Goal: Task Accomplishment & Management: Manage account settings

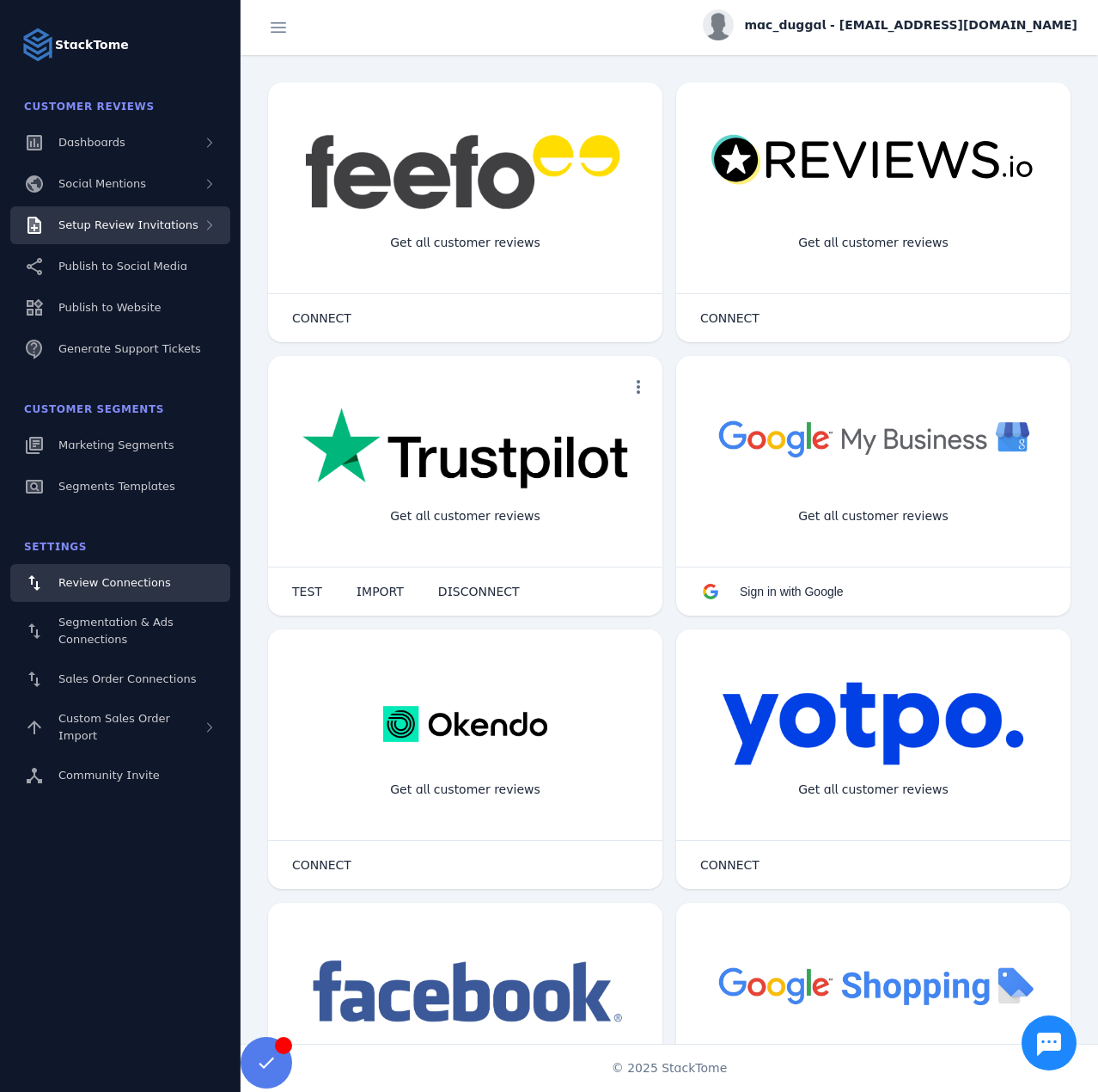
click at [150, 225] on span "Setup Review Invitations" at bounding box center [128, 225] width 140 height 13
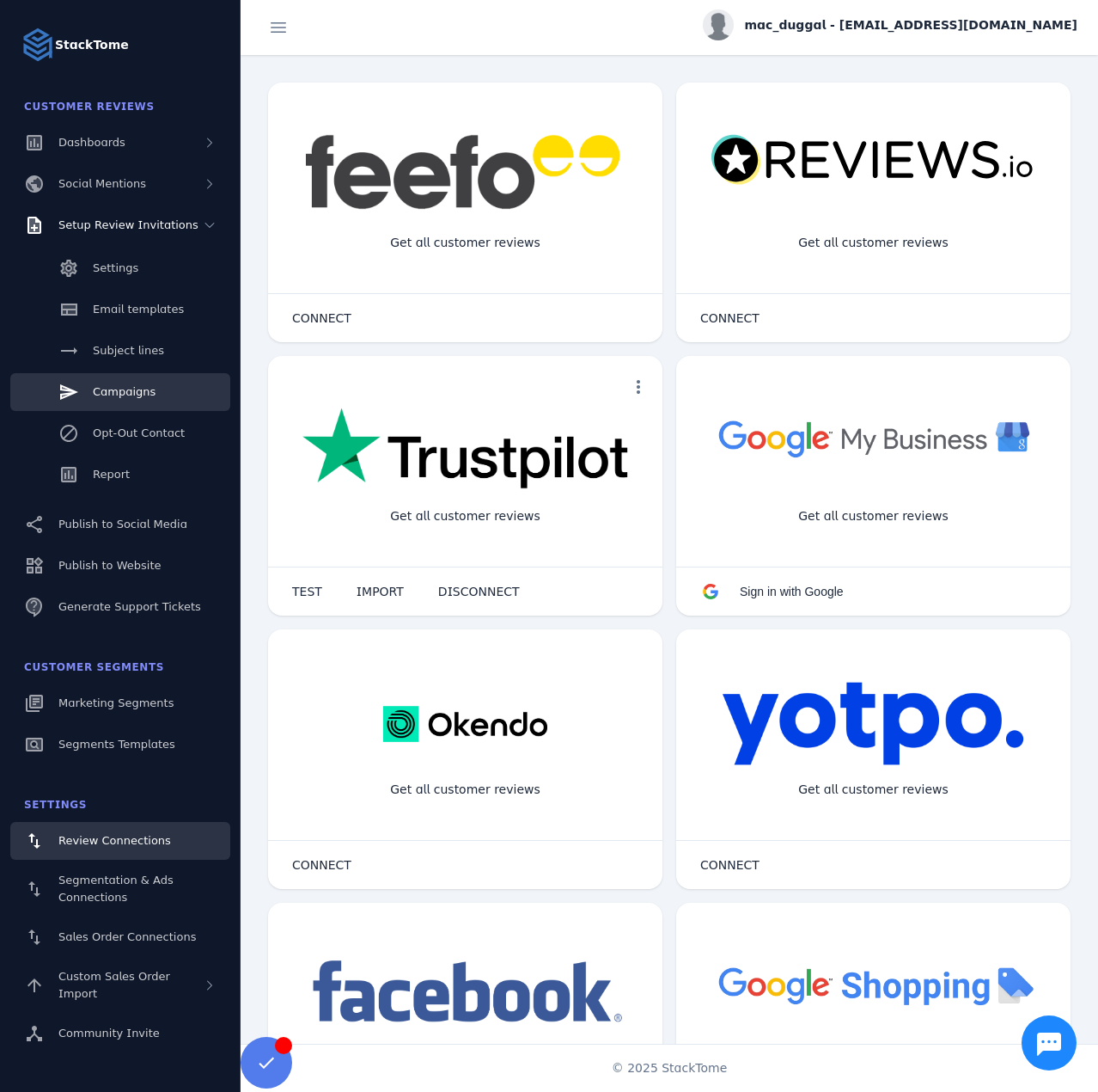
click at [125, 385] on span "Campaigns" at bounding box center [124, 391] width 63 height 13
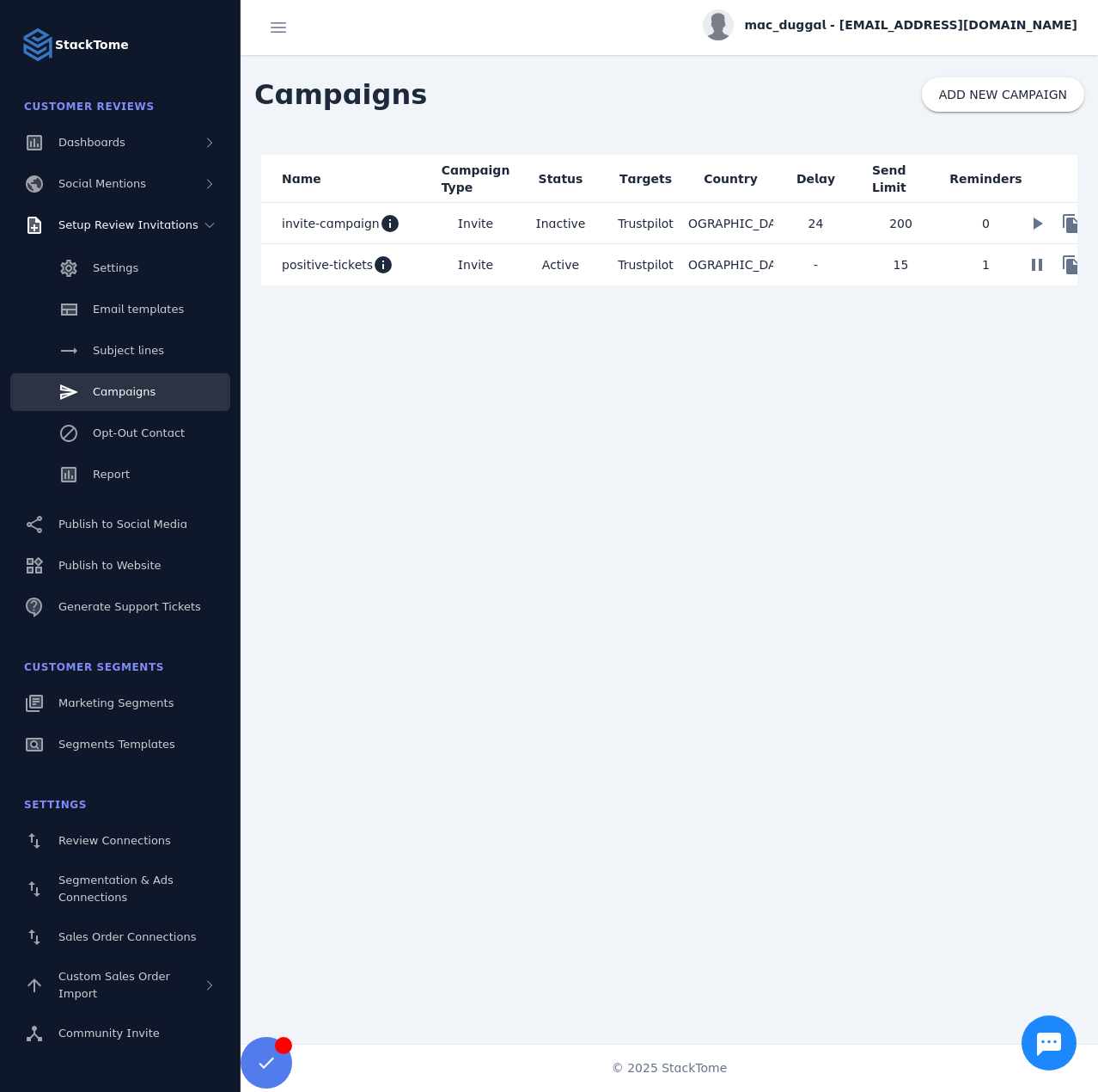
click at [427, 265] on mat-cell "positive-tickets info" at bounding box center [347, 265] width 172 height 41
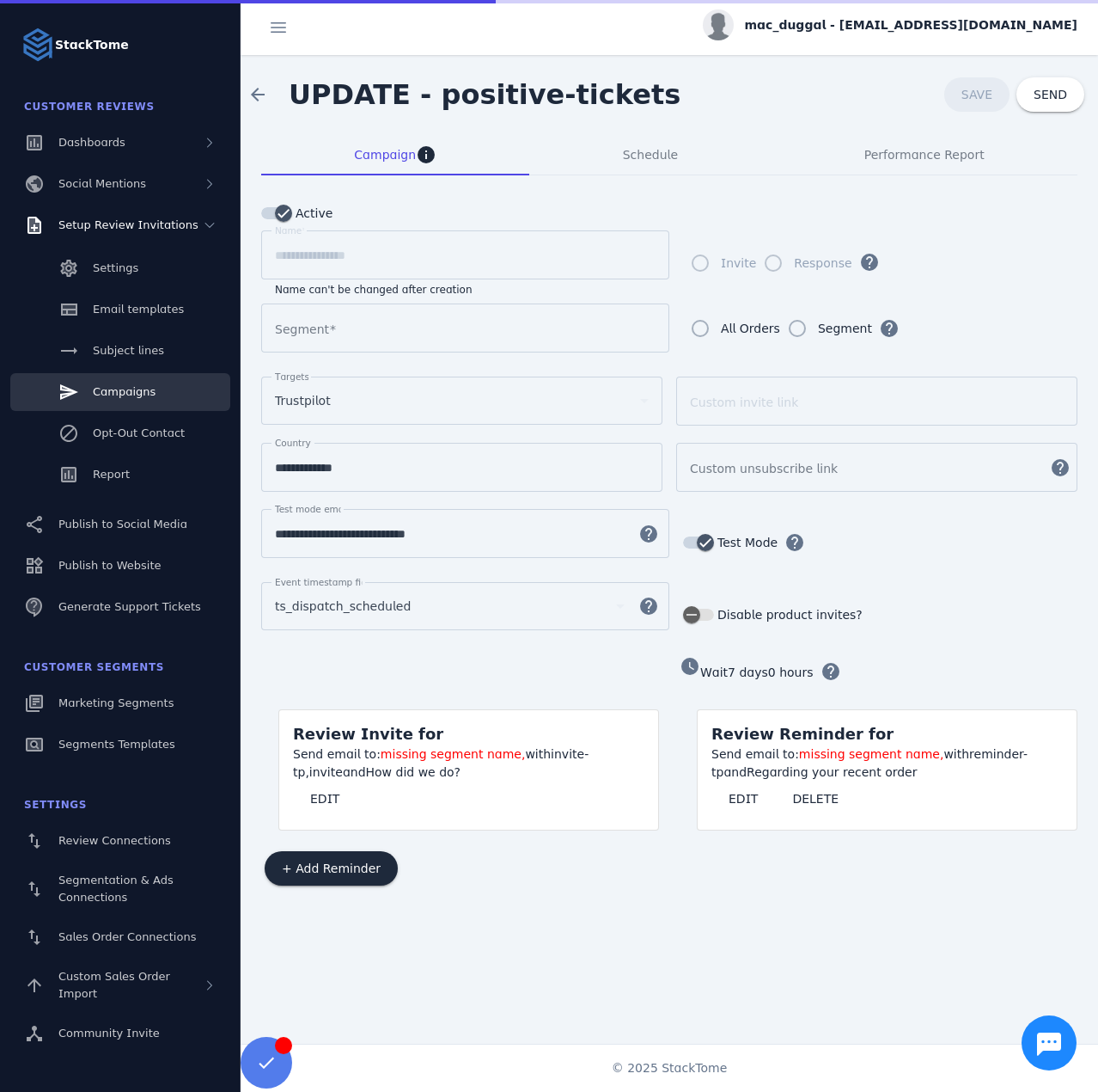
type input "**********"
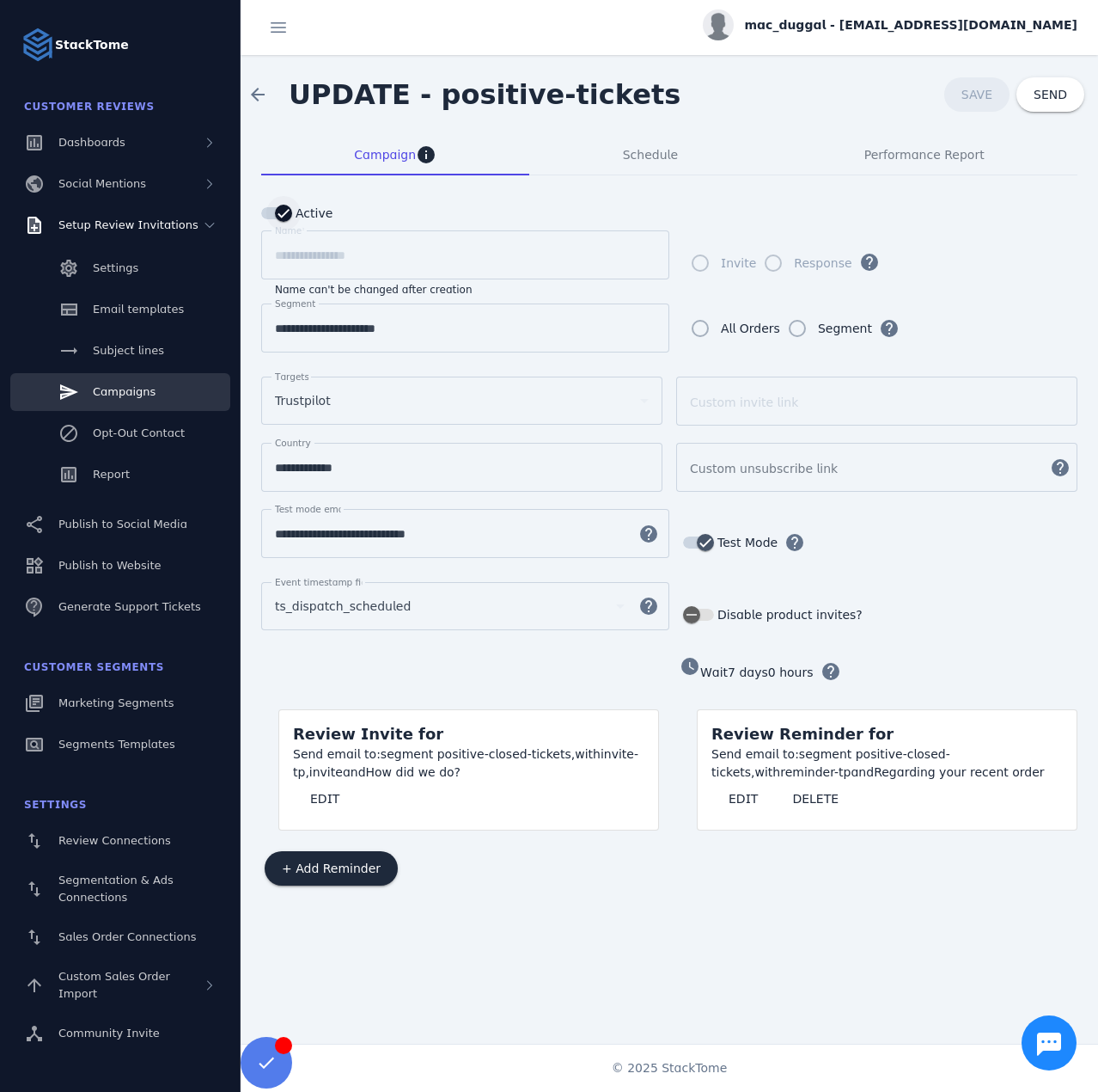
click at [279, 214] on icon "button" at bounding box center [283, 213] width 15 height 15
click at [971, 89] on span "SAVE" at bounding box center [977, 94] width 31 height 14
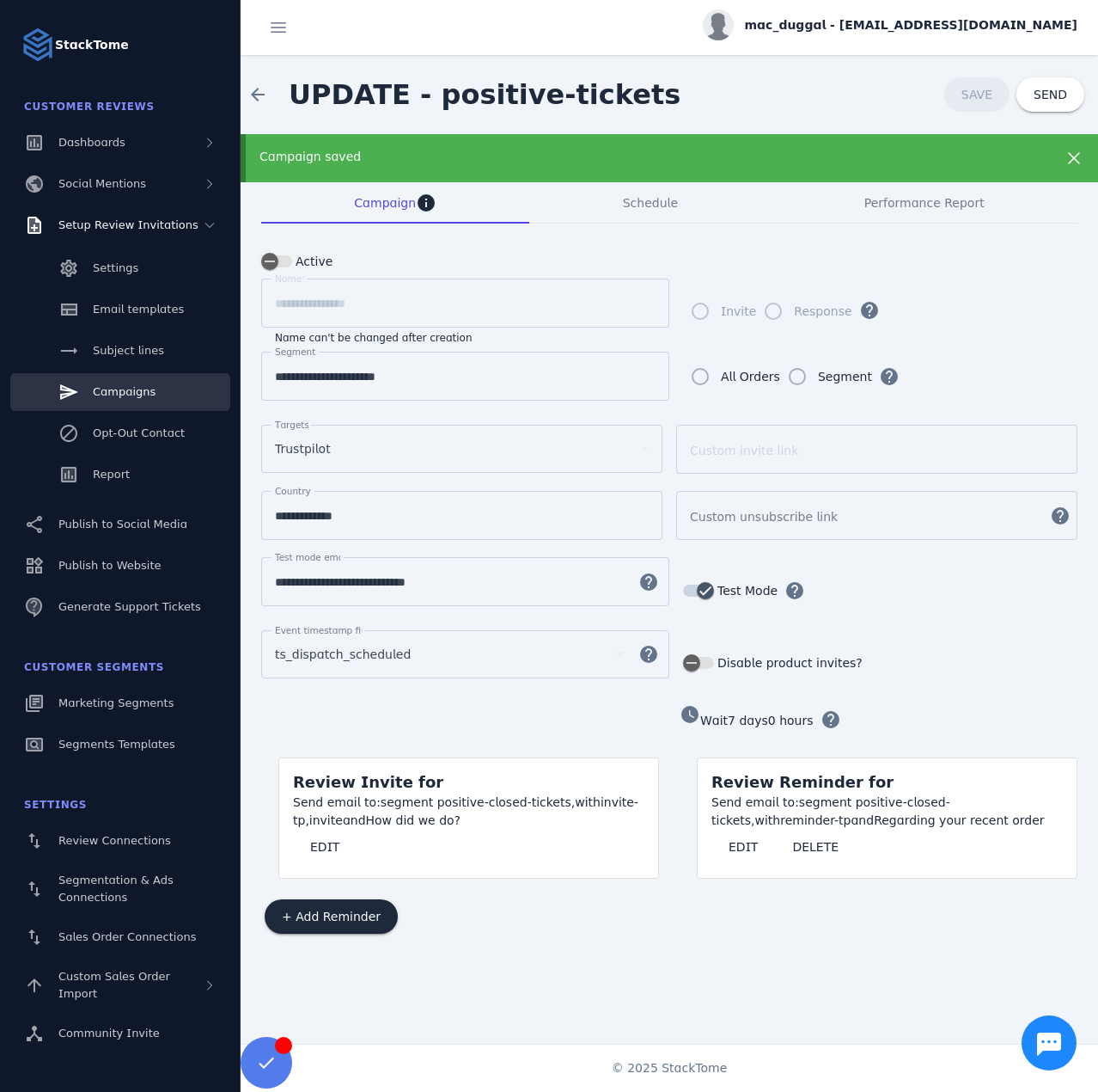
click at [446, 157] on div "Campaign saved" at bounding box center [631, 157] width 743 height 18
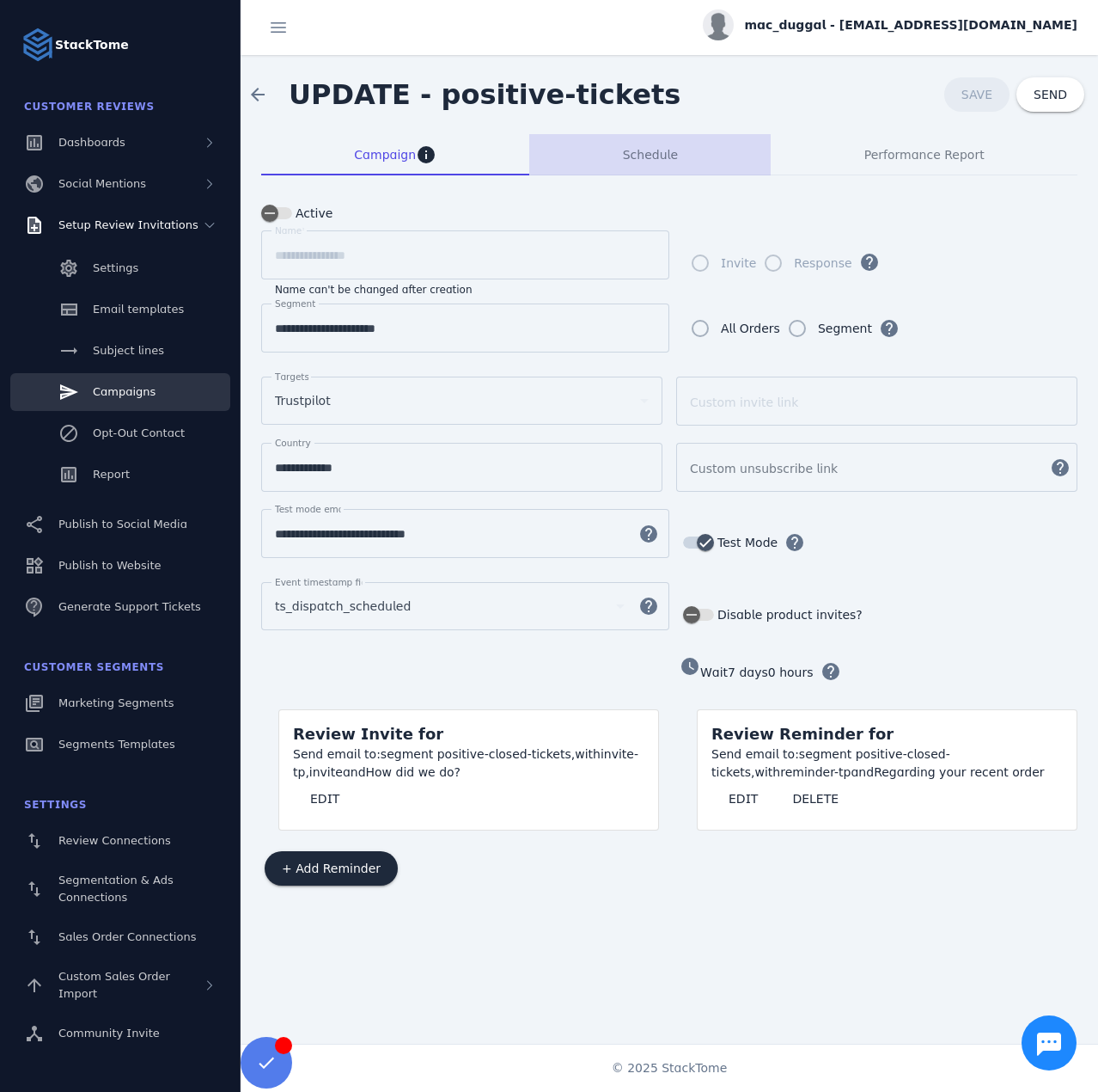
click at [631, 142] on span "Schedule" at bounding box center [650, 155] width 55 height 41
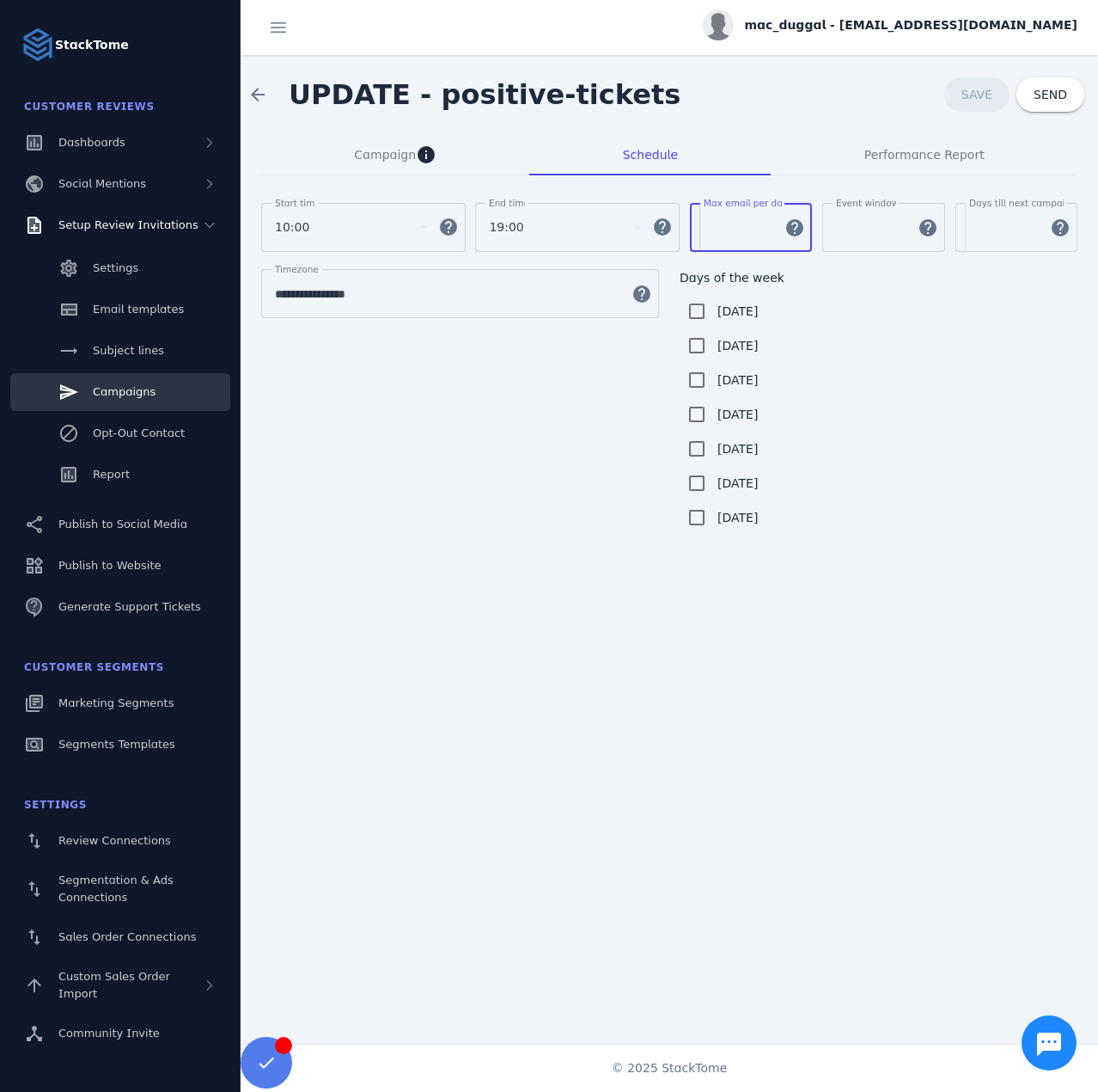
drag, startPoint x: 717, startPoint y: 223, endPoint x: 707, endPoint y: 226, distance: 10.4
click at [707, 226] on input "**" at bounding box center [739, 227] width 71 height 21
type input "*"
click at [960, 105] on span at bounding box center [977, 95] width 65 height 41
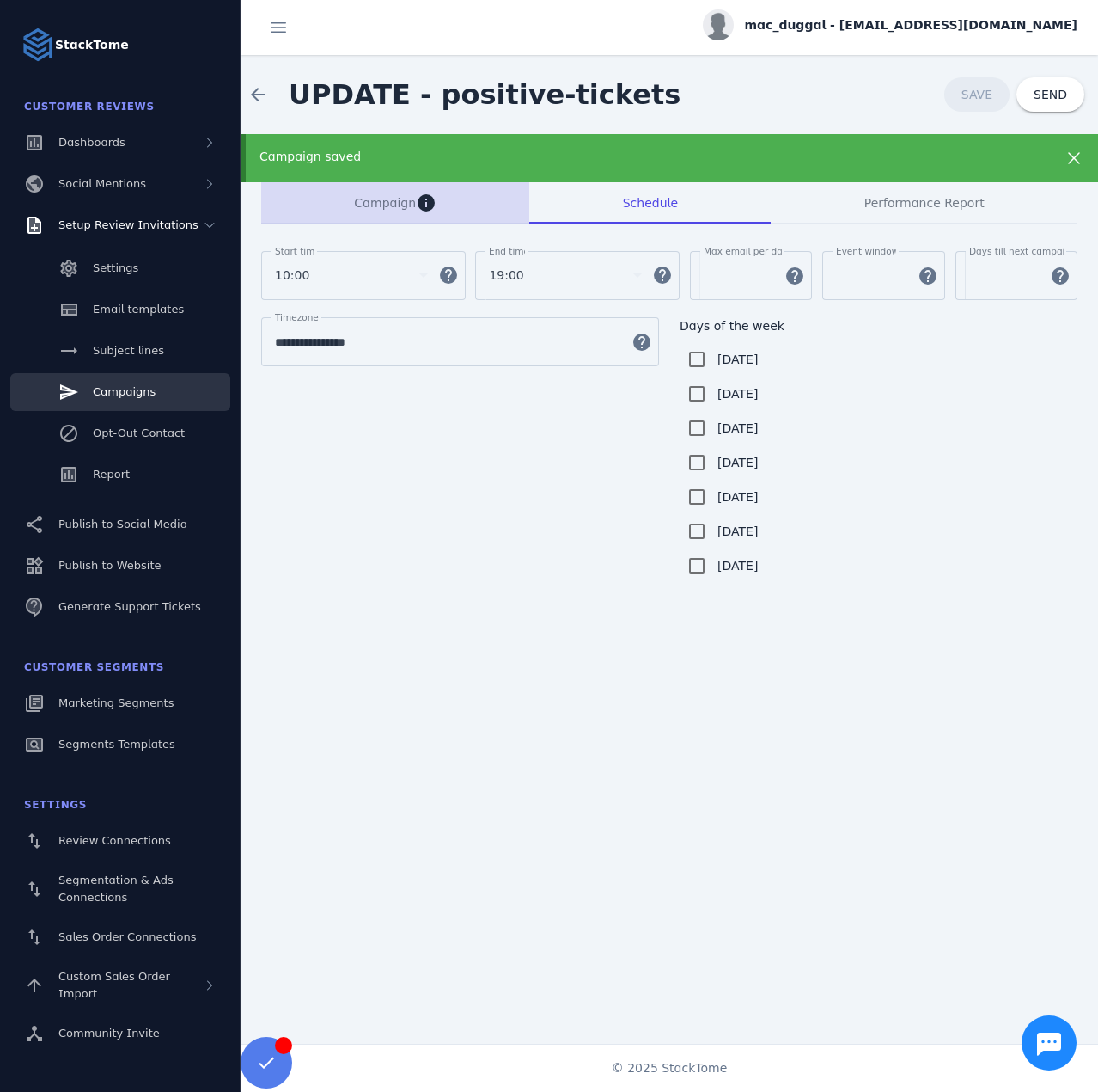
click at [360, 197] on span "Campaign" at bounding box center [385, 202] width 62 height 12
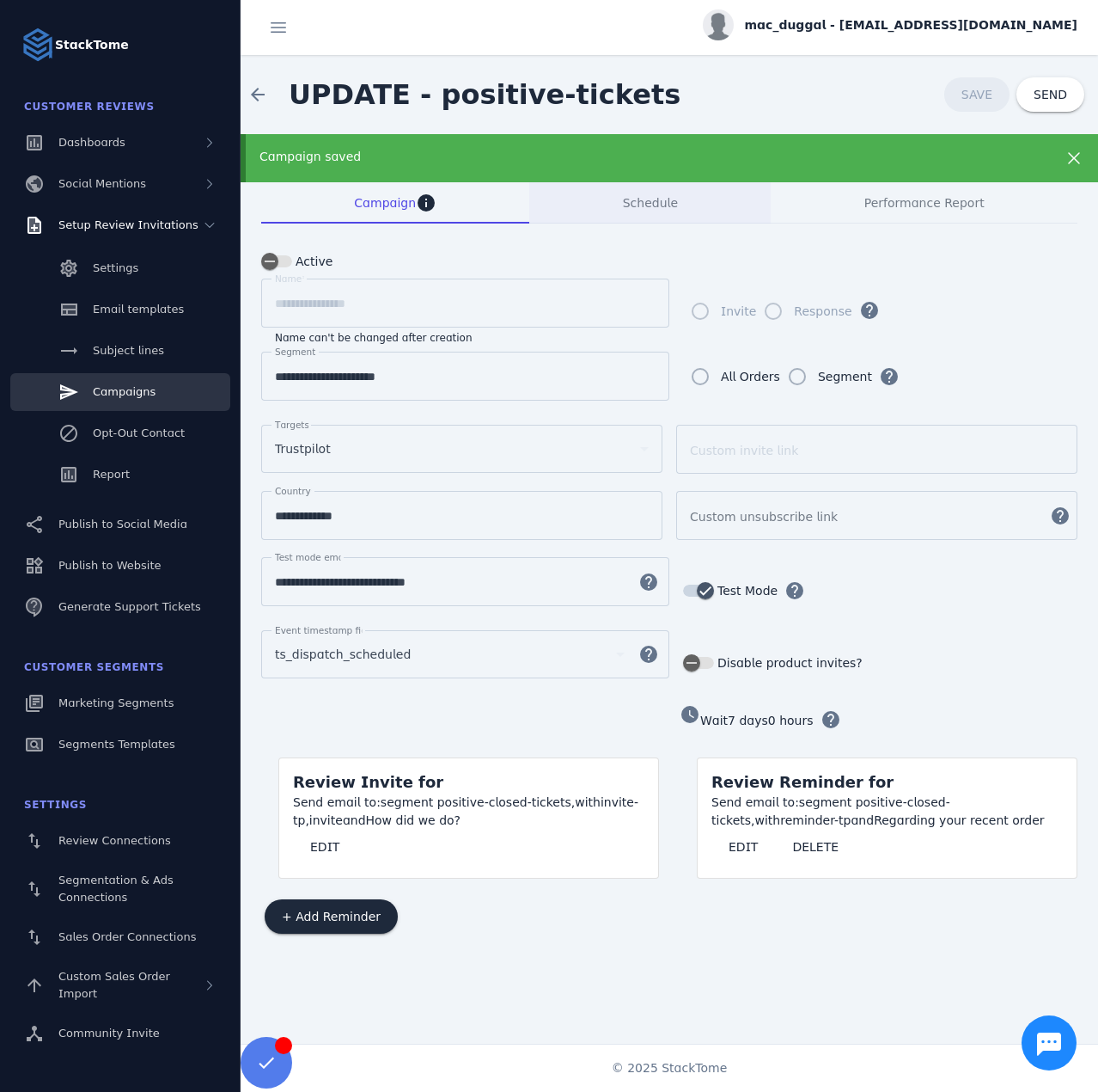
click at [652, 209] on span "Schedule" at bounding box center [650, 202] width 55 height 12
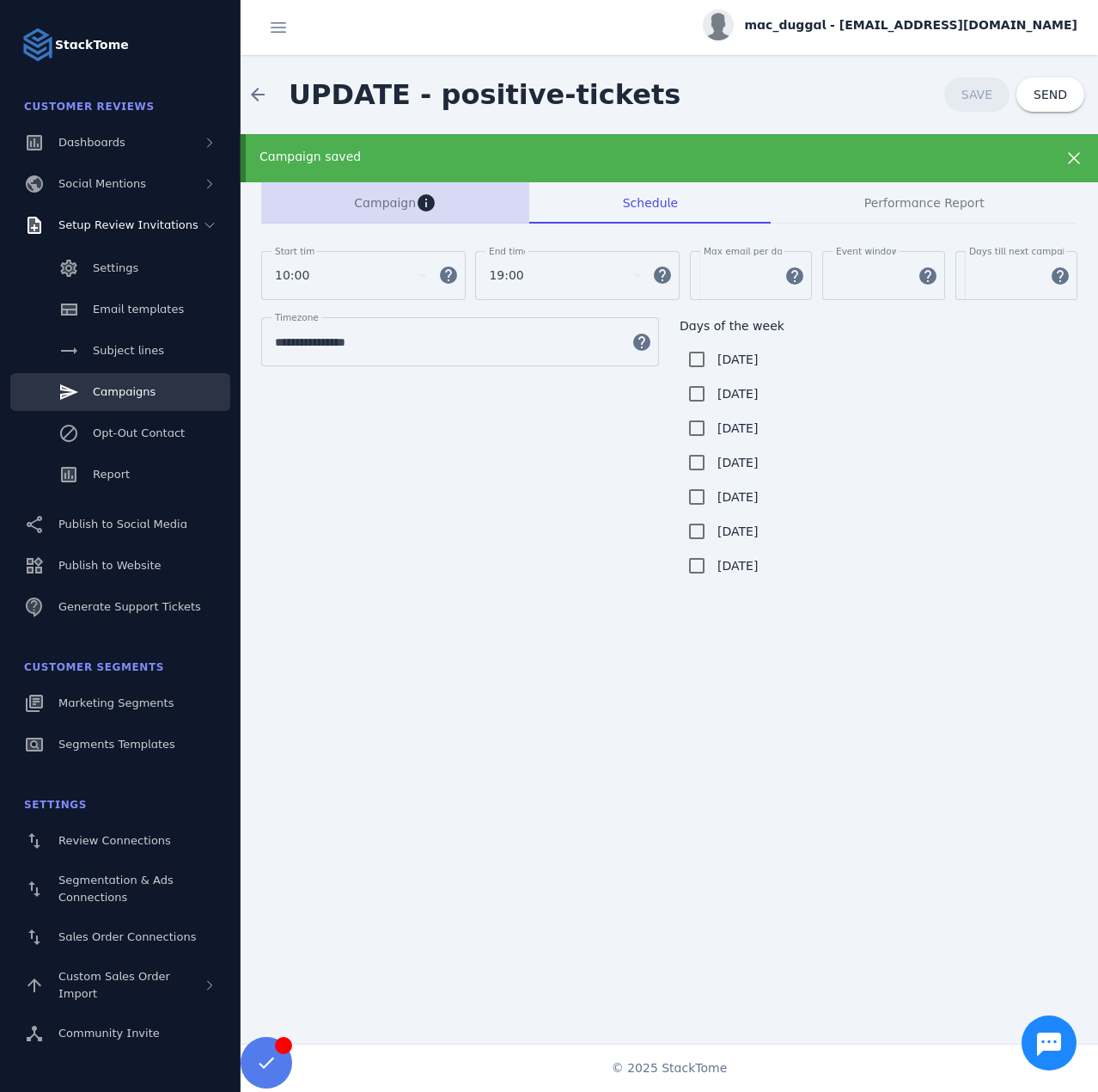
click at [381, 212] on span "Campaign info" at bounding box center [396, 203] width 83 height 21
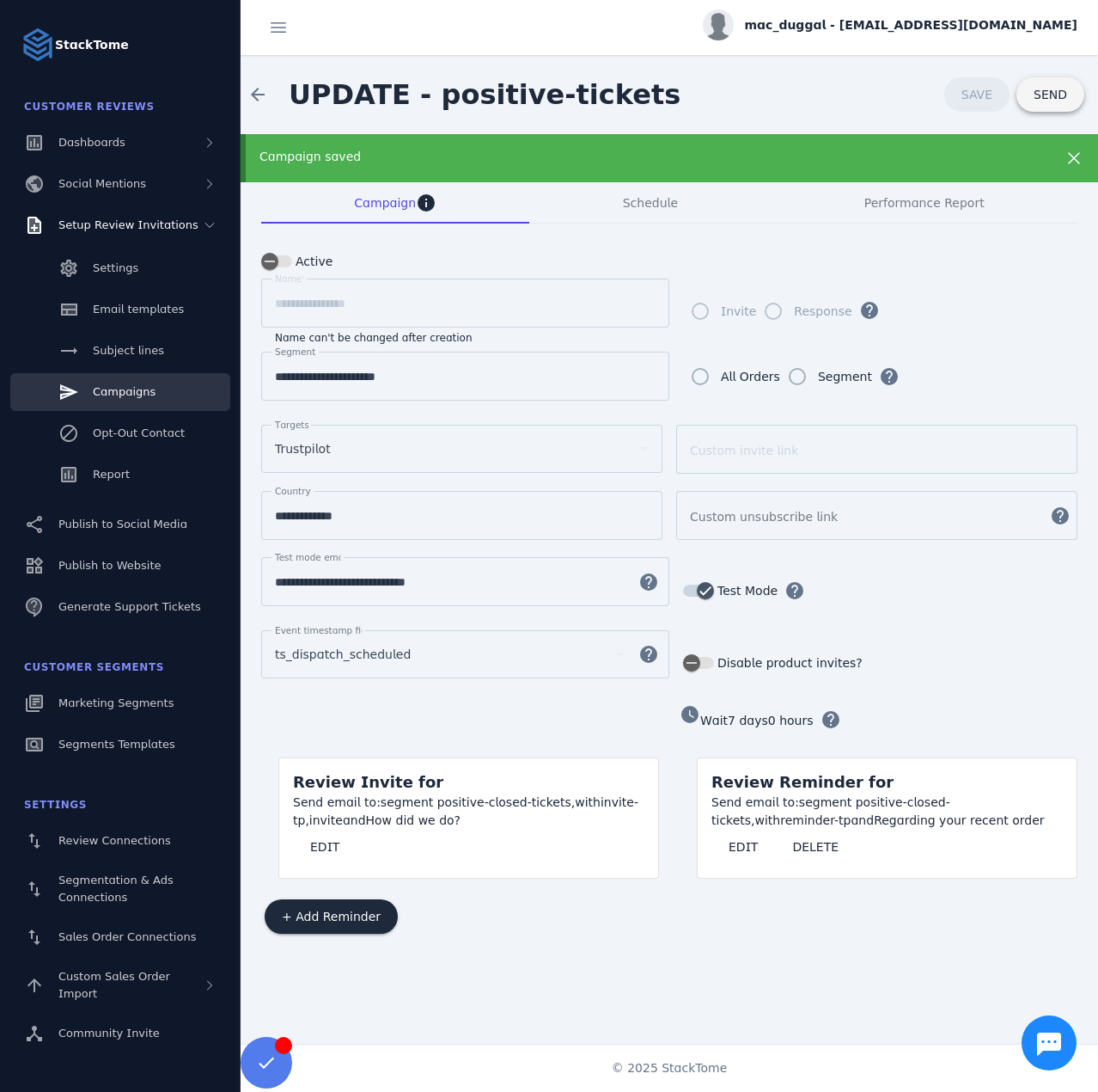
click at [1040, 101] on span "SEND" at bounding box center [1050, 94] width 33 height 12
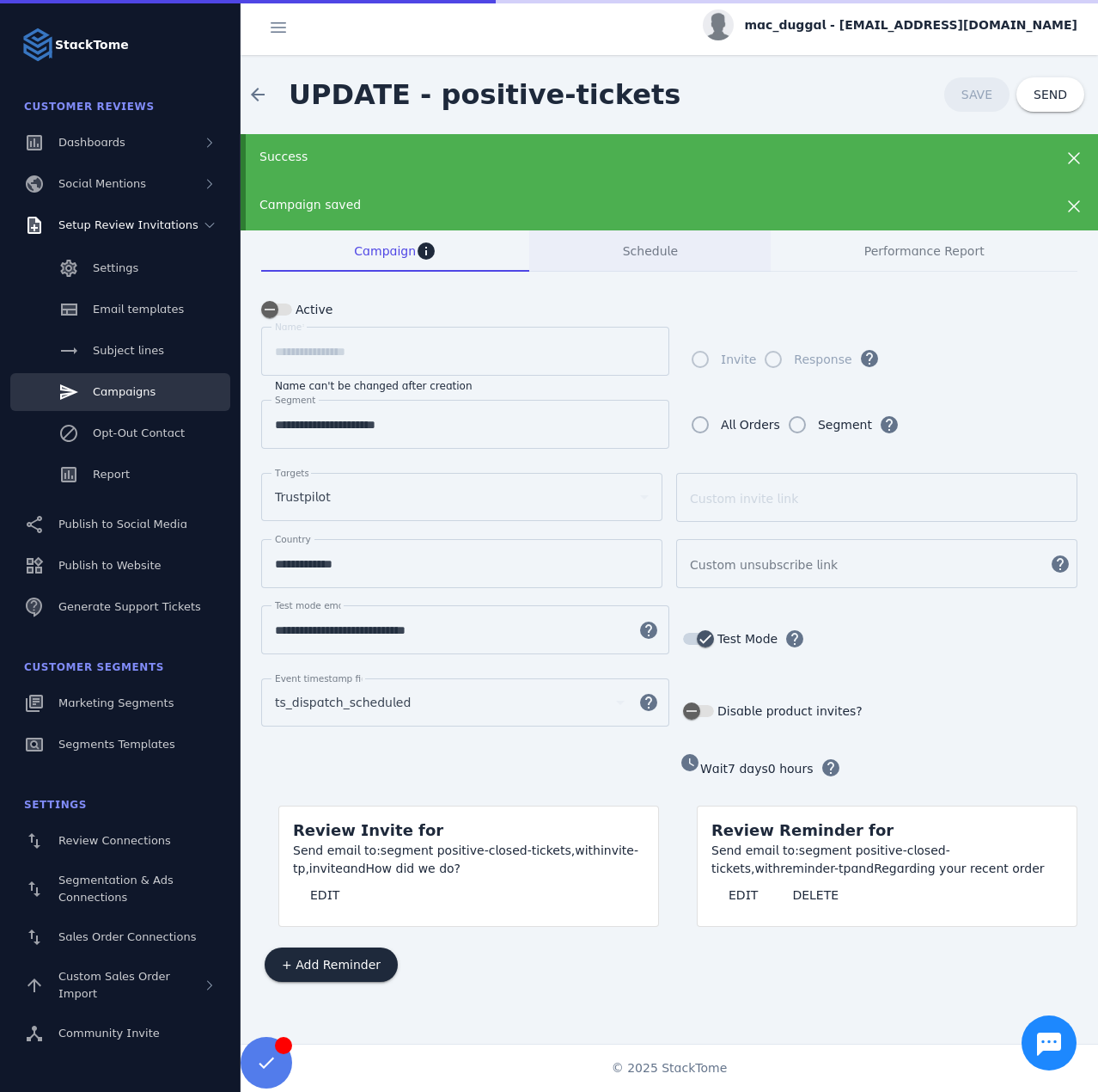
click at [639, 257] on span "Schedule" at bounding box center [650, 251] width 55 height 12
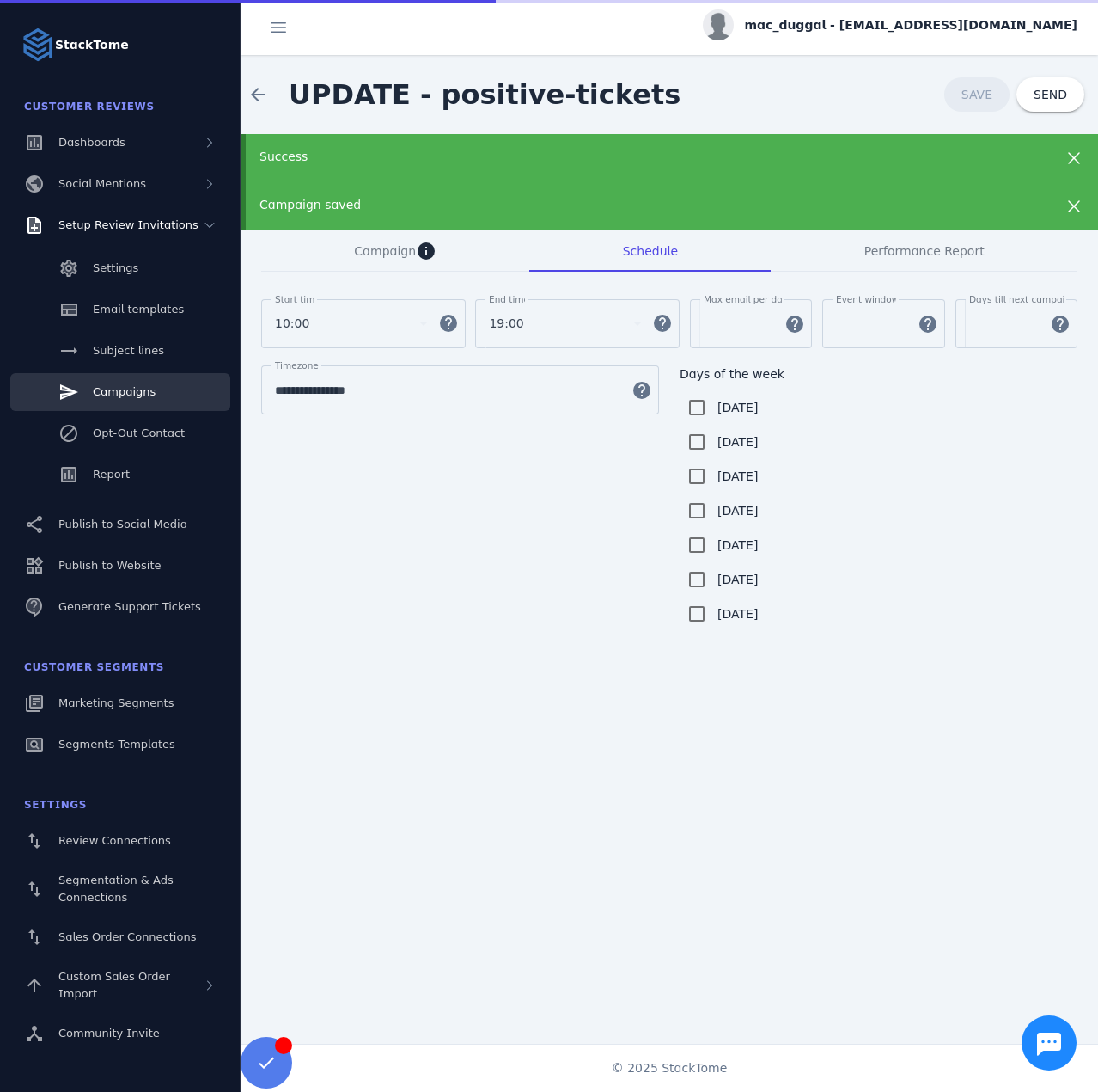
click at [423, 192] on div "Campaign saved" at bounding box center [670, 206] width 858 height 48
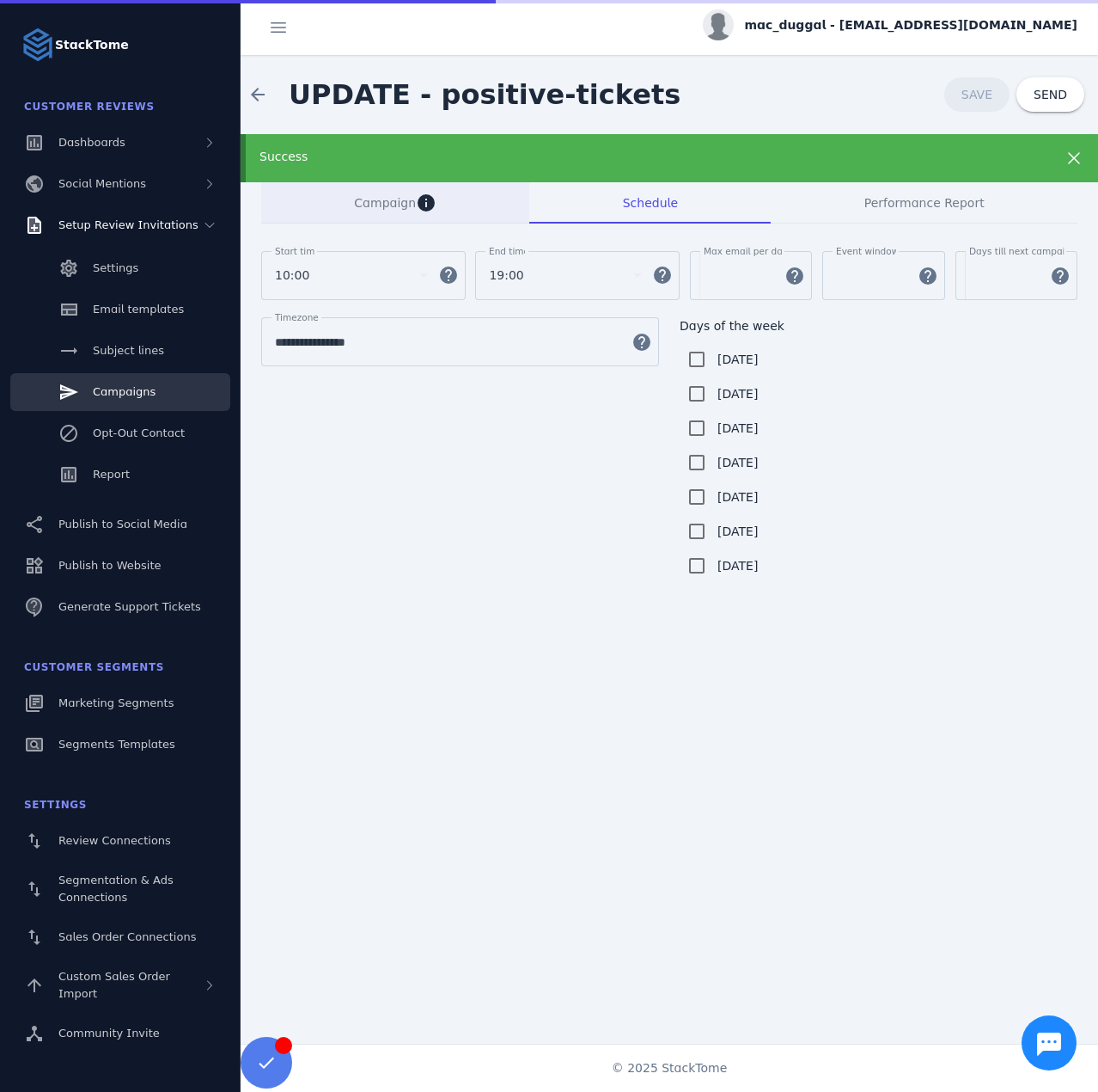
drag, startPoint x: 417, startPoint y: 151, endPoint x: 491, endPoint y: 169, distance: 76.2
click at [416, 151] on div "Success" at bounding box center [631, 157] width 743 height 18
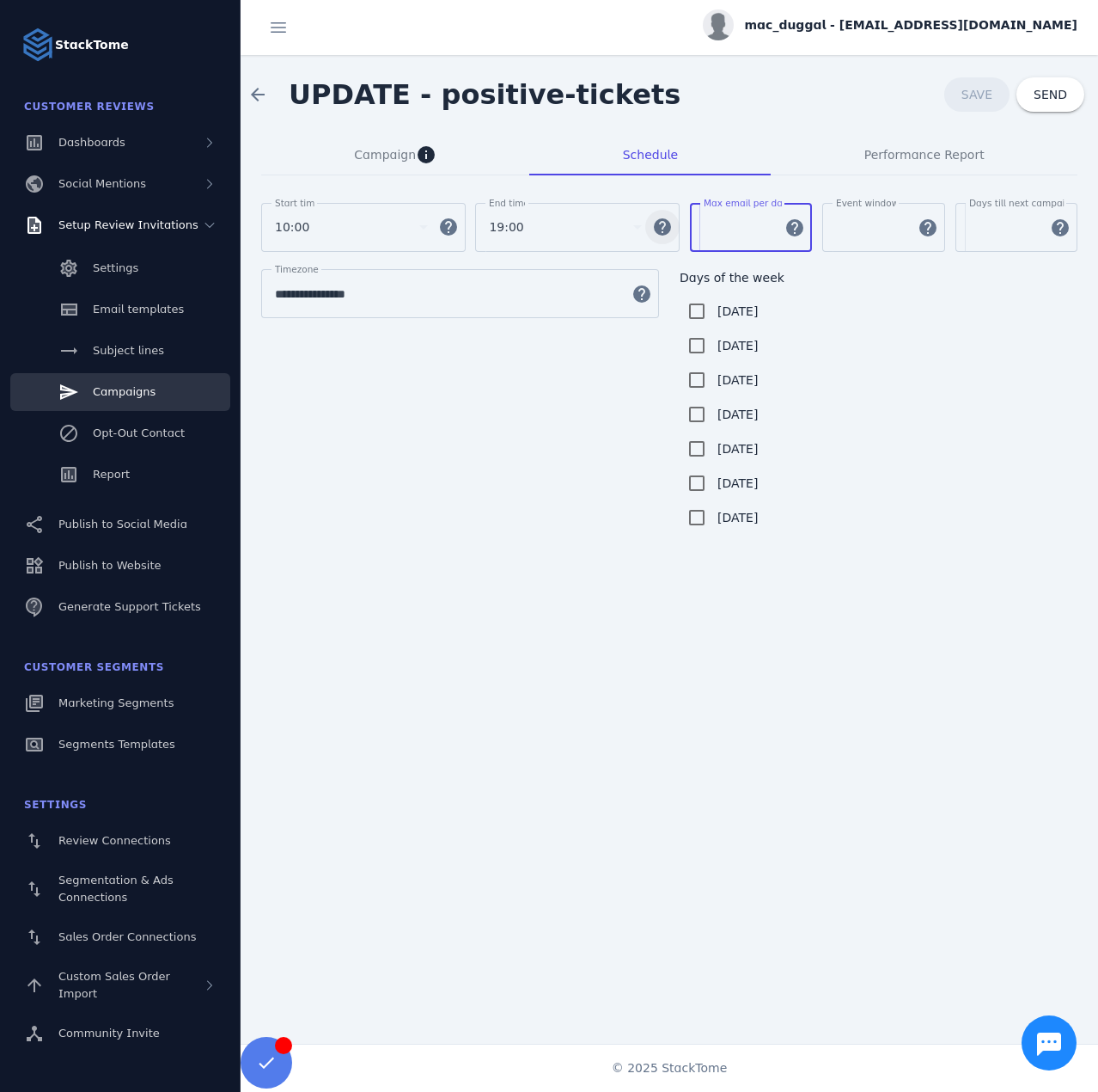
drag, startPoint x: 721, startPoint y: 231, endPoint x: 678, endPoint y: 230, distance: 43.0
click at [678, 230] on div "Start time 10:00 help End time 19:00 help Max email per day * help Event window…" at bounding box center [670, 235] width 817 height 66
type input "**"
click at [377, 165] on span "Campaign info" at bounding box center [396, 155] width 83 height 41
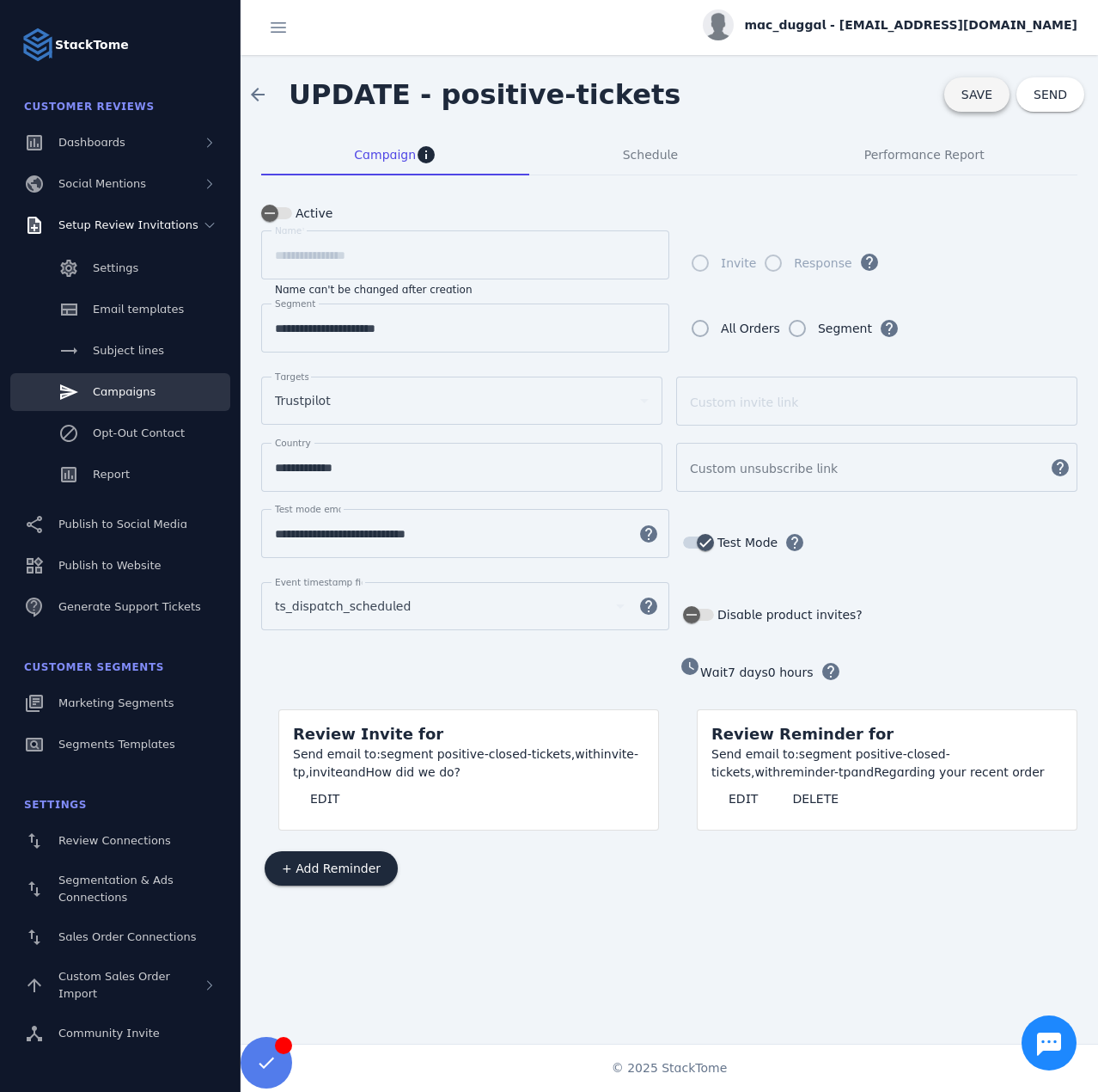
click at [966, 96] on span at bounding box center [977, 95] width 65 height 41
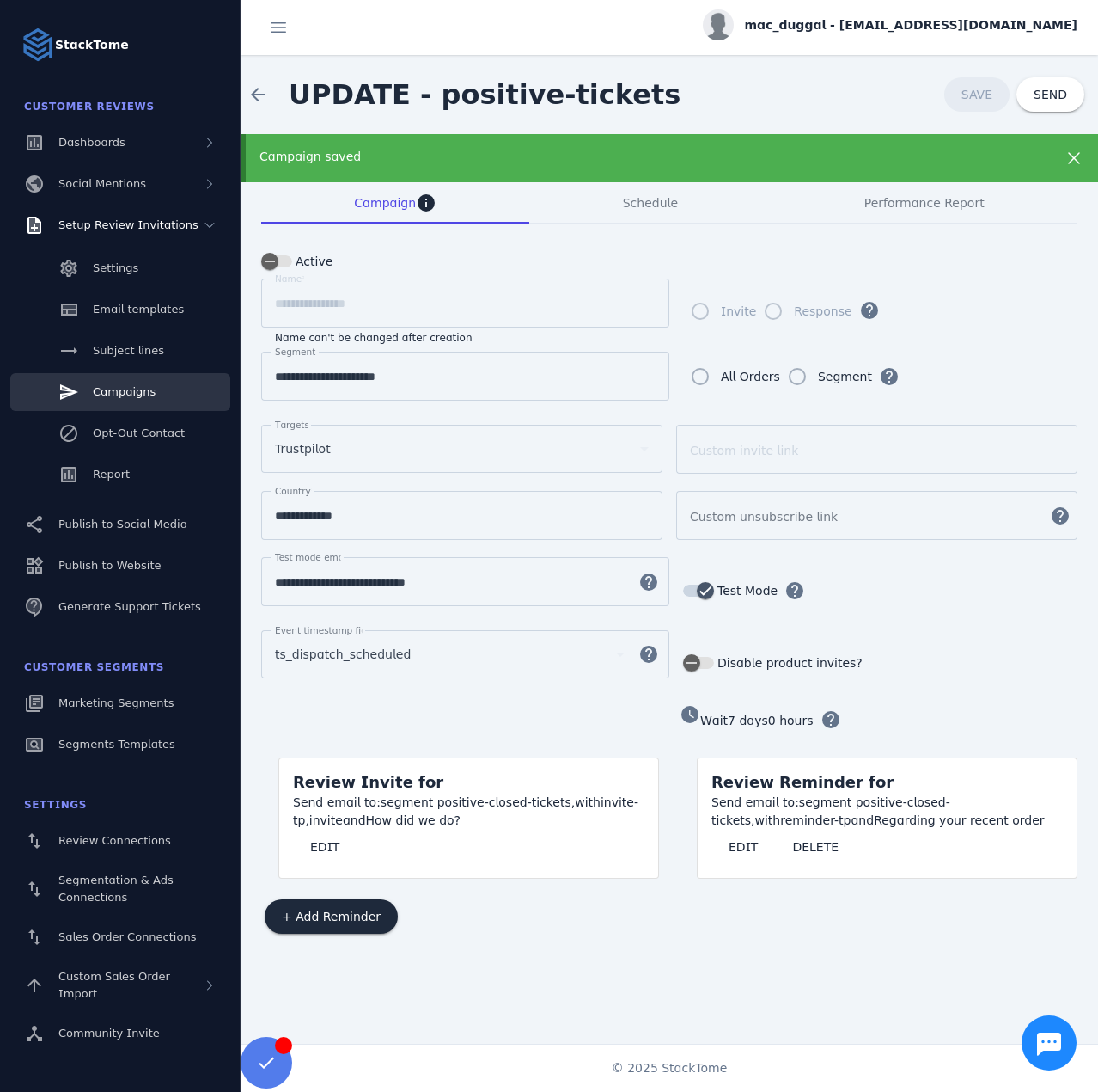
click at [342, 572] on input "**********" at bounding box center [450, 582] width 350 height 21
paste input
type input "**********"
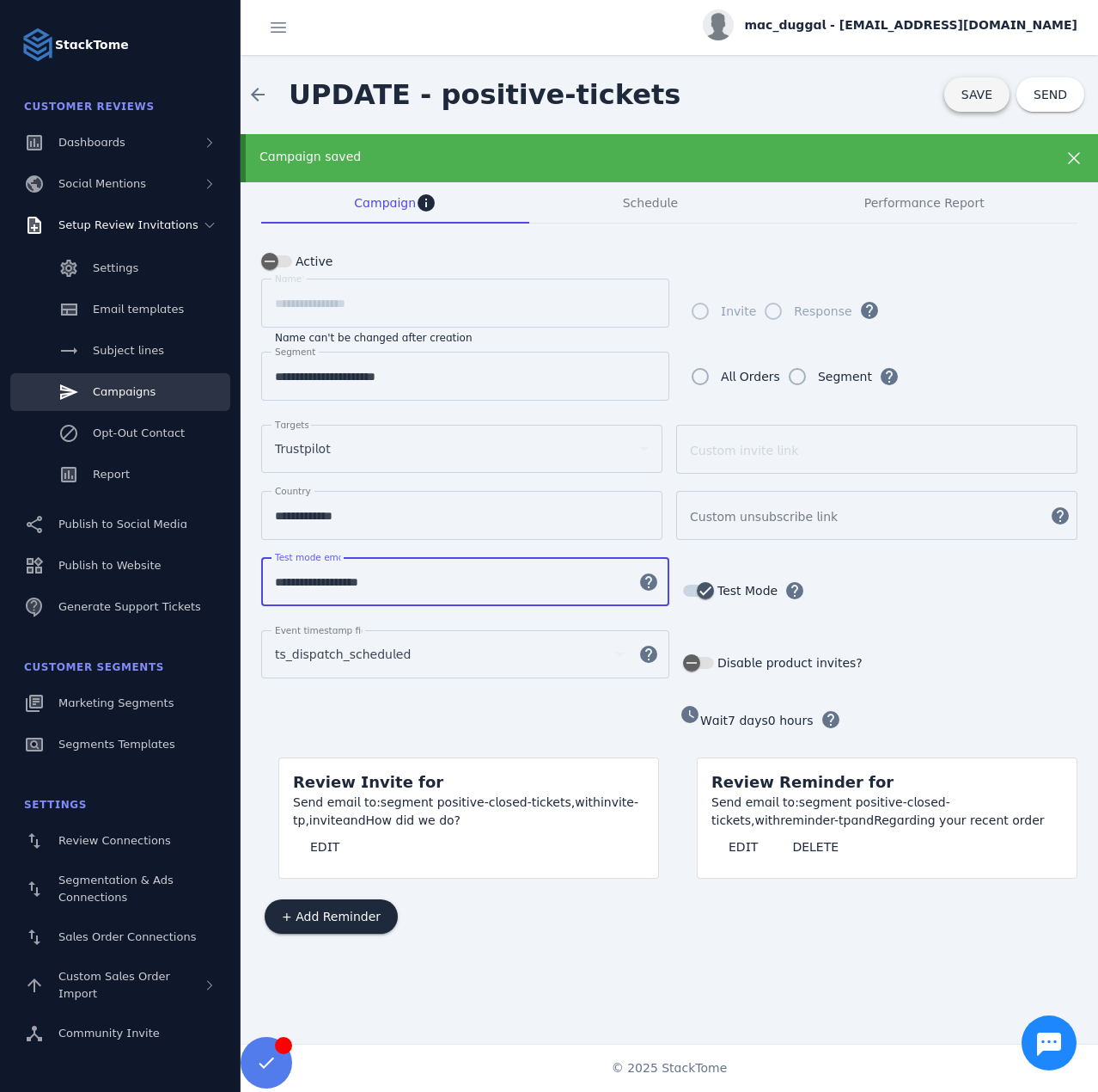
click at [968, 92] on span "SAVE" at bounding box center [977, 94] width 31 height 14
click at [654, 204] on span "Schedule" at bounding box center [650, 202] width 55 height 12
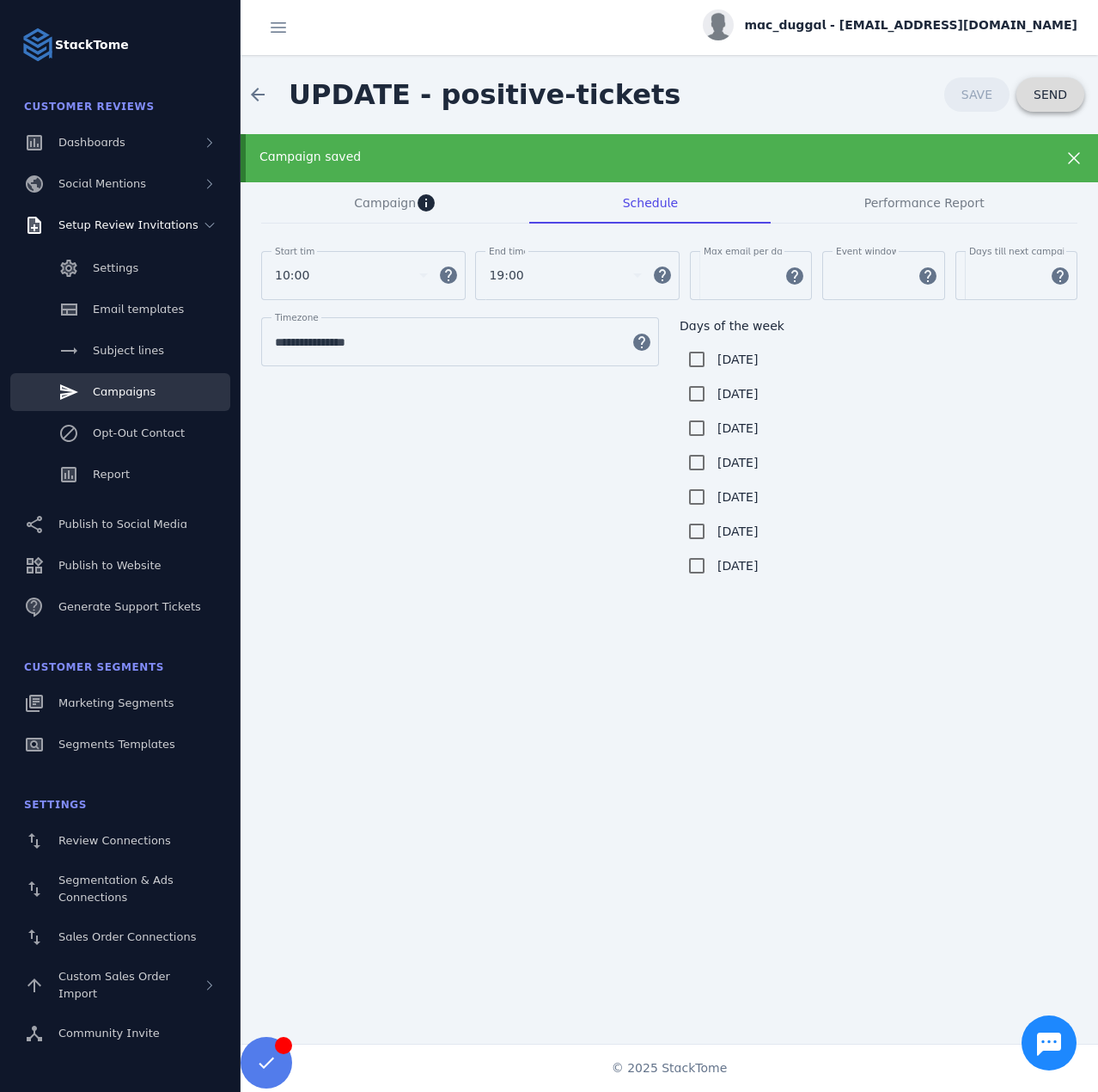
click at [1055, 90] on span "SEND" at bounding box center [1050, 94] width 33 height 12
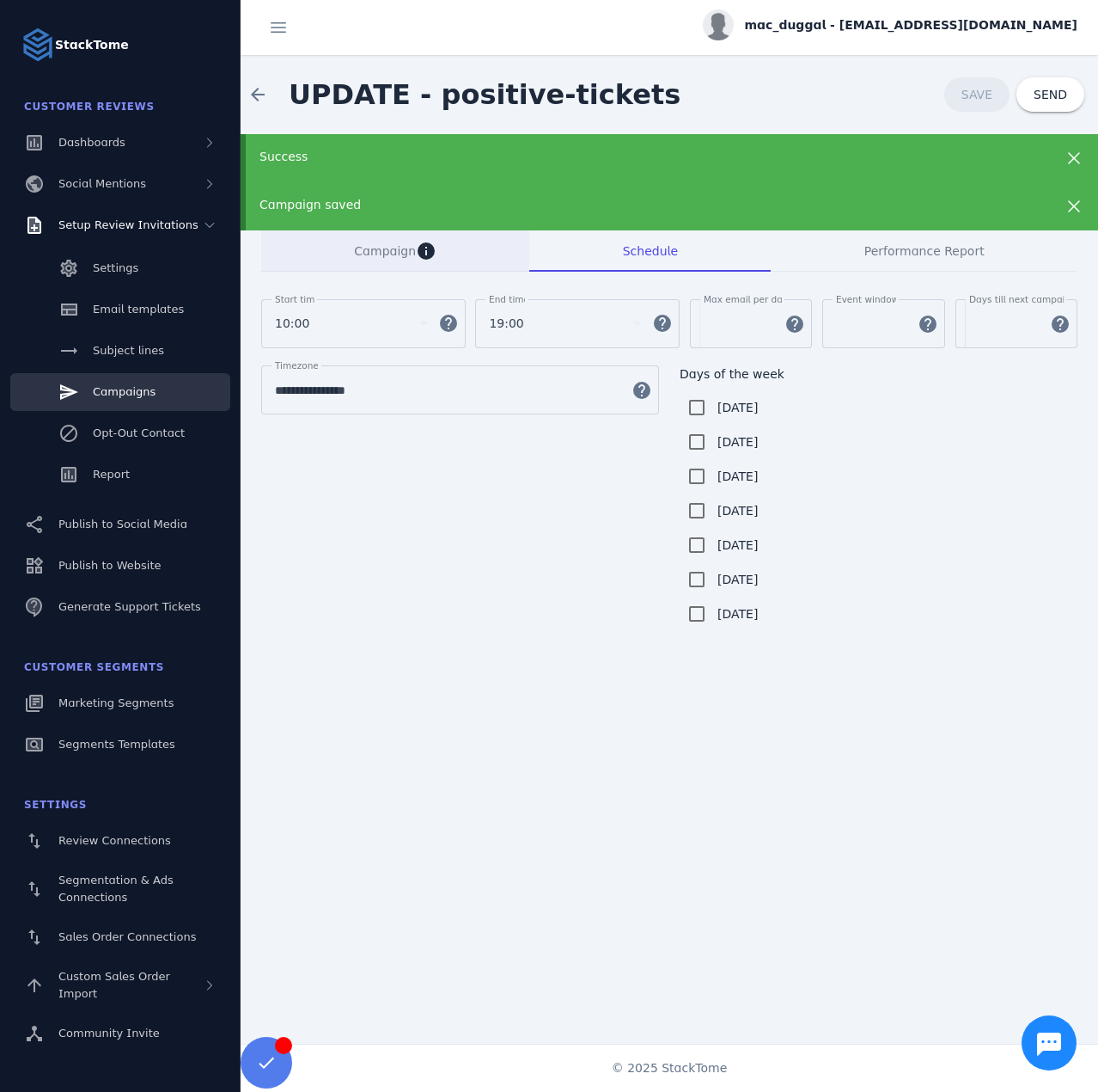
click at [337, 249] on div "Campaign info" at bounding box center [395, 252] width 268 height 41
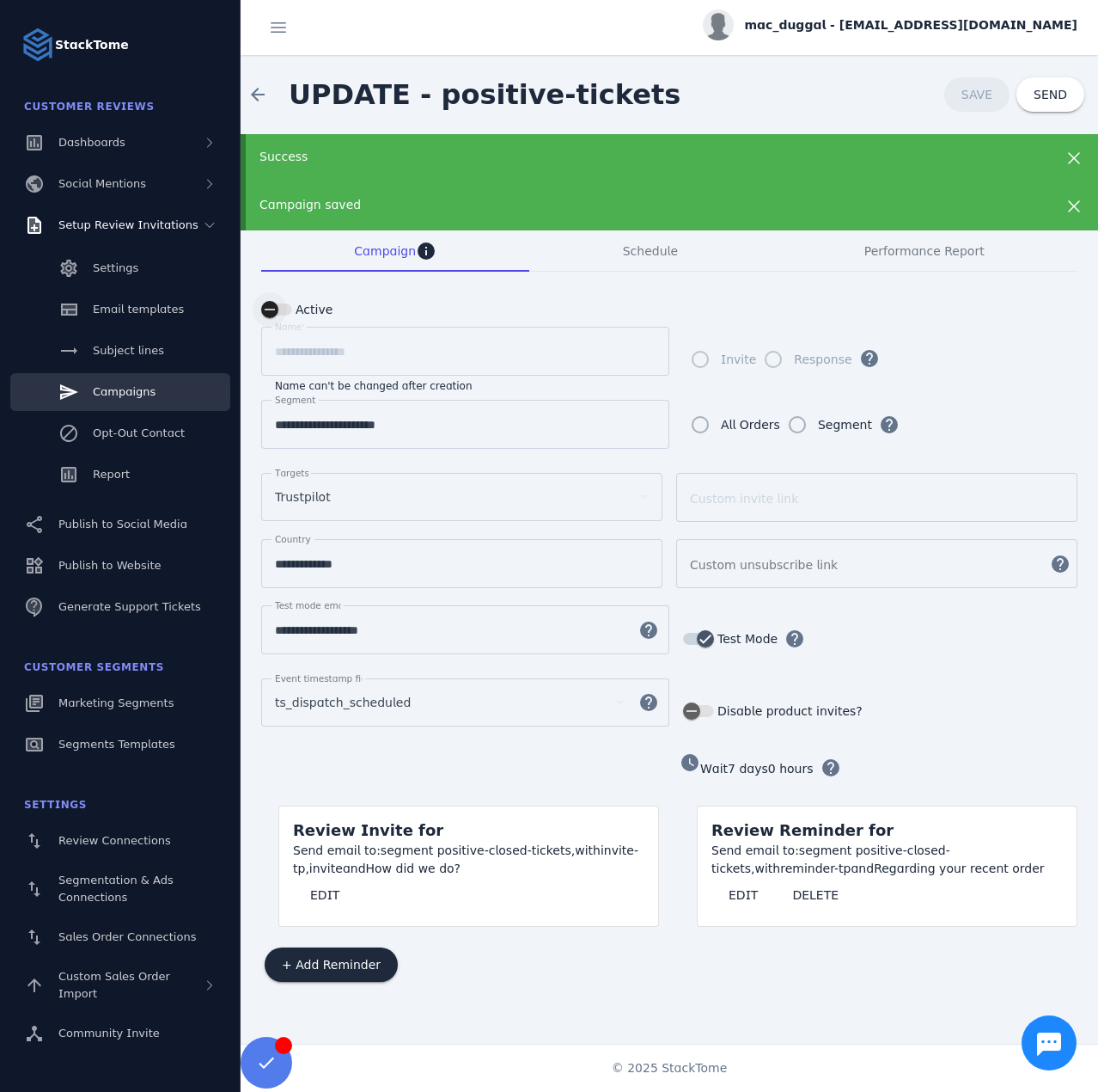
click at [282, 311] on div "button" at bounding box center [270, 309] width 34 height 34
click at [969, 95] on span "SAVE" at bounding box center [977, 94] width 31 height 14
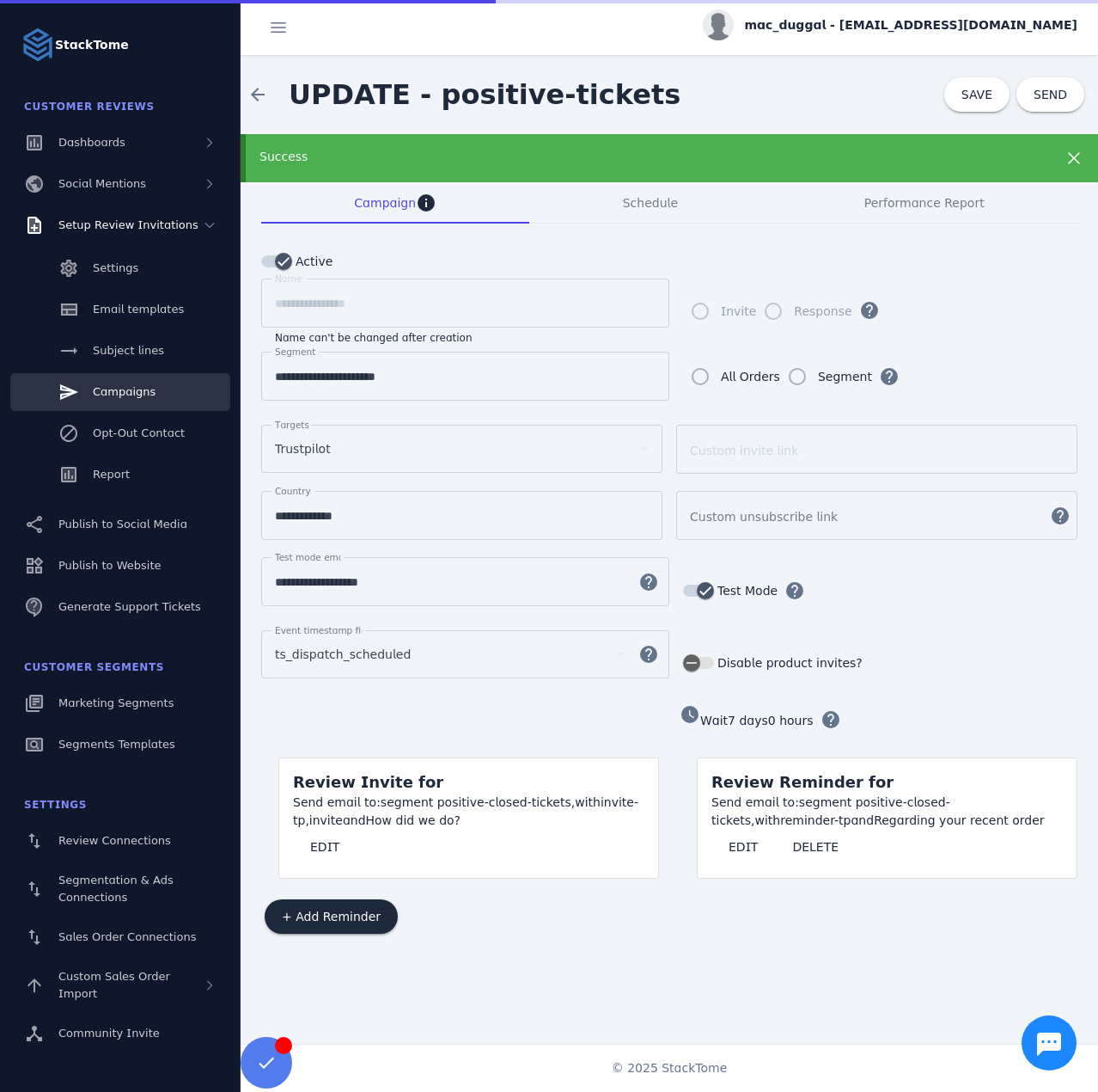
click at [931, 37] on div "mac_duggal - cs_mac_duggal@stacktome.com" at bounding box center [891, 24] width 375 height 31
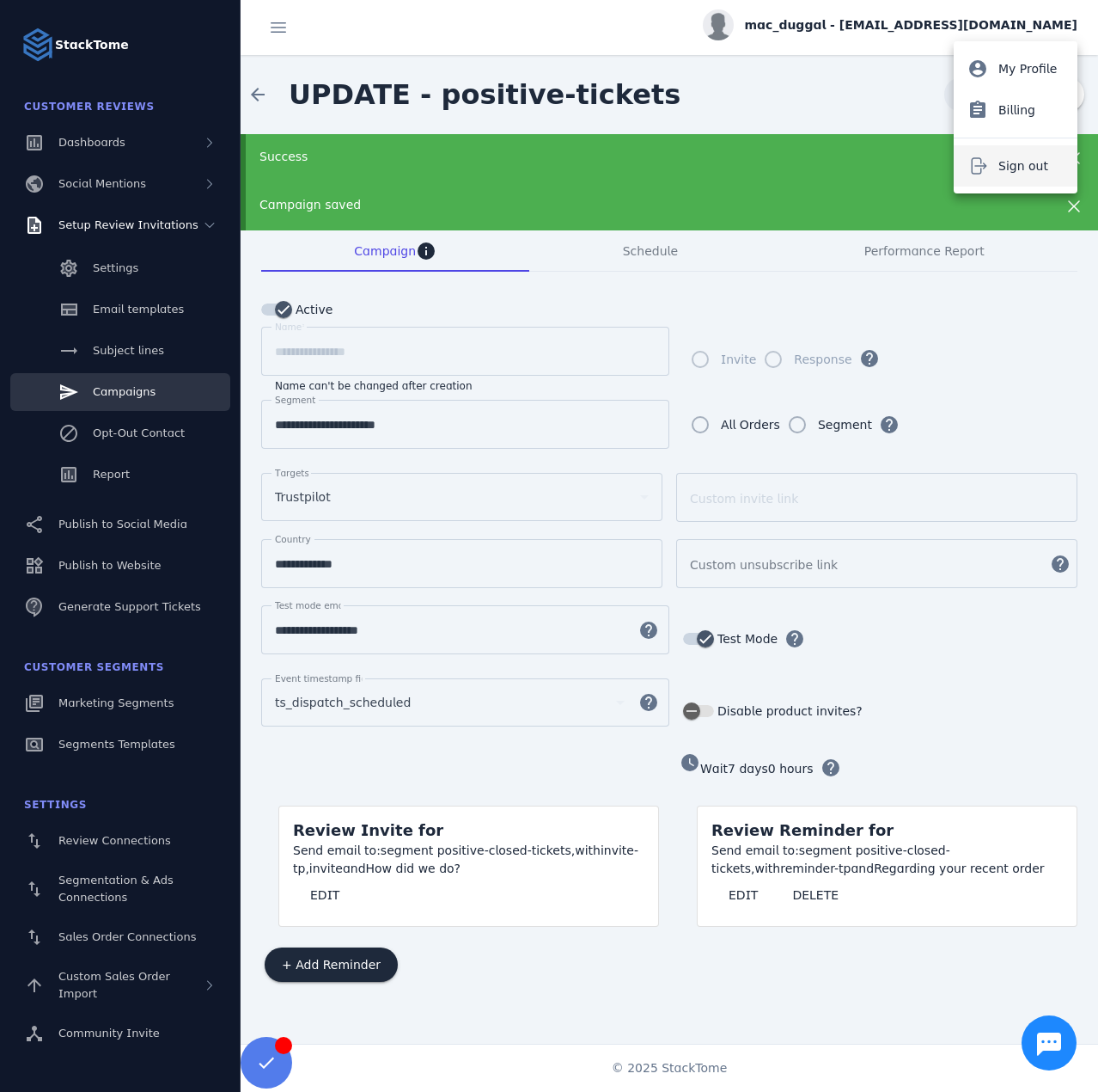
click at [993, 169] on button "Sign out" at bounding box center [1015, 166] width 124 height 41
